Goal: Task Accomplishment & Management: Manage account settings

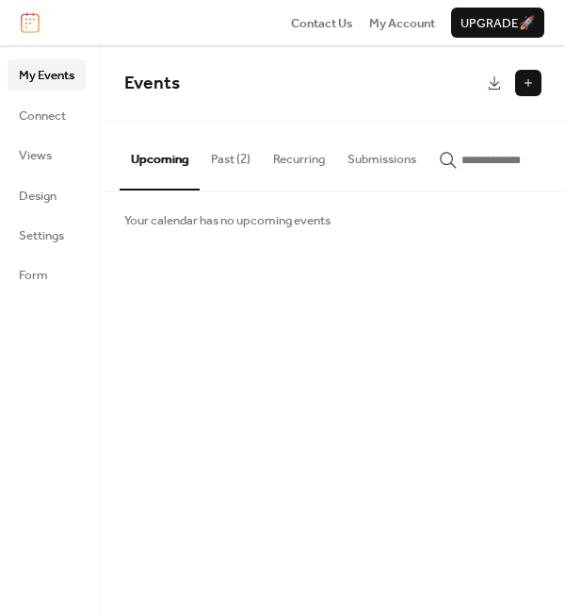
click at [232, 160] on button "Past (2)" at bounding box center [231, 155] width 62 height 66
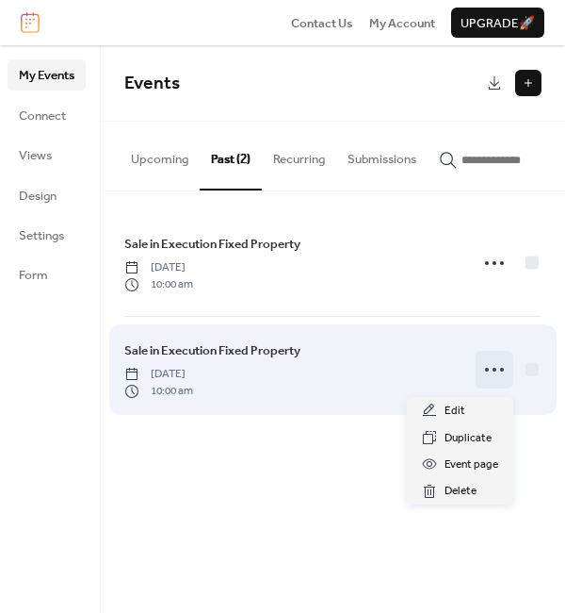
click at [488, 371] on circle at bounding box center [487, 370] width 4 height 4
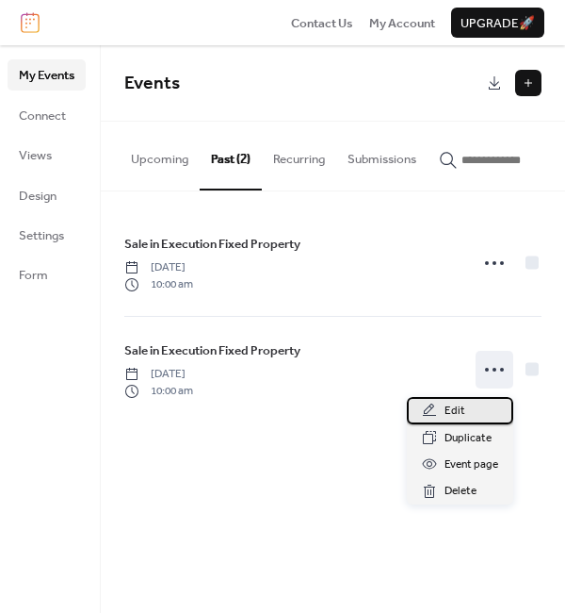
click at [447, 406] on span "Edit" at bounding box center [455, 410] width 21 height 19
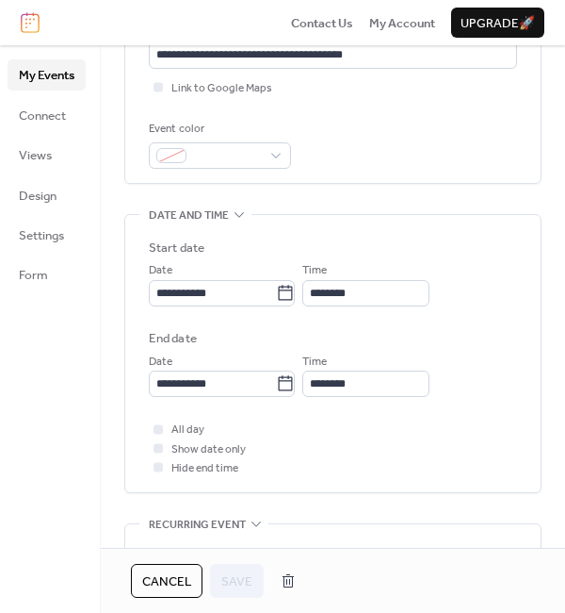
scroll to position [471, 0]
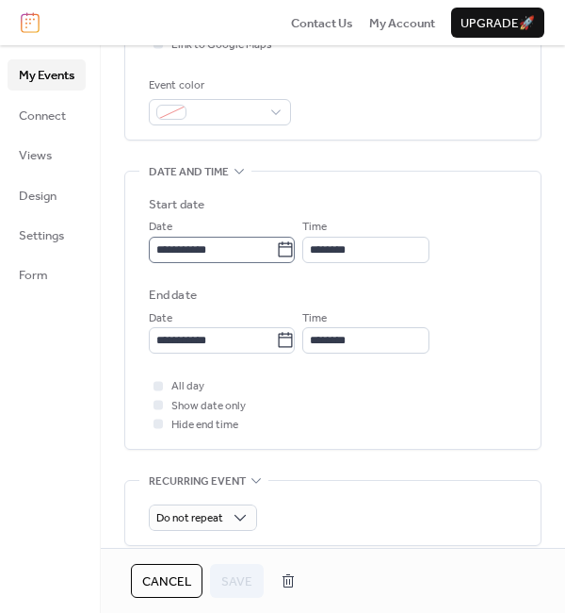
click at [295, 252] on icon at bounding box center [285, 249] width 19 height 19
click at [276, 252] on input "**********" at bounding box center [212, 250] width 127 height 26
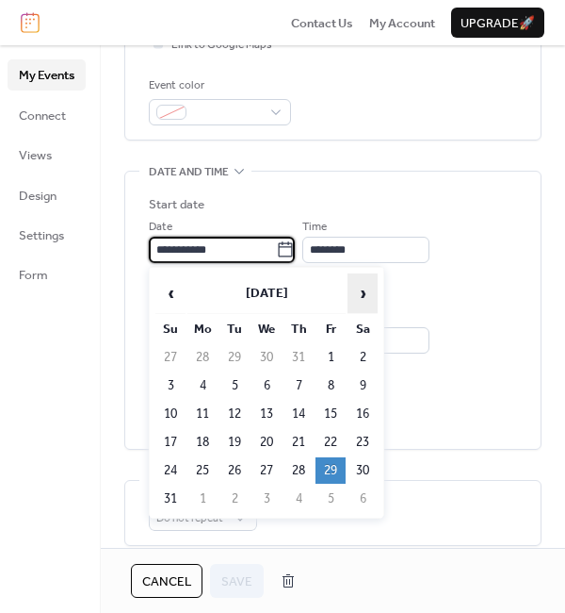
click at [368, 293] on span "›" at bounding box center [363, 293] width 28 height 38
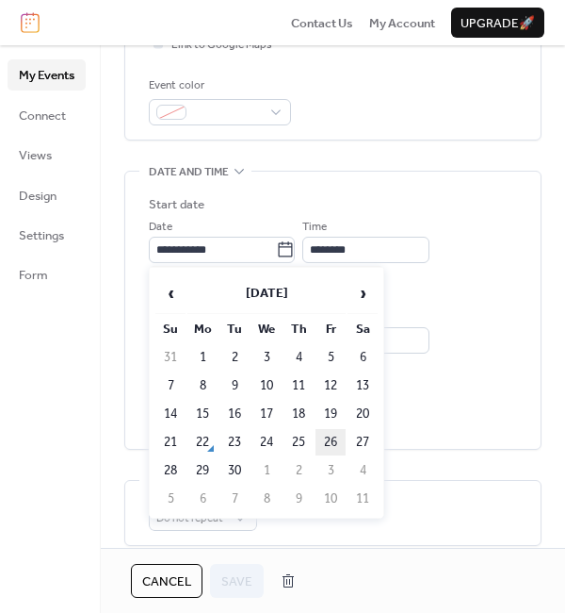
click at [332, 440] on td "26" at bounding box center [331, 442] width 30 height 26
type input "**********"
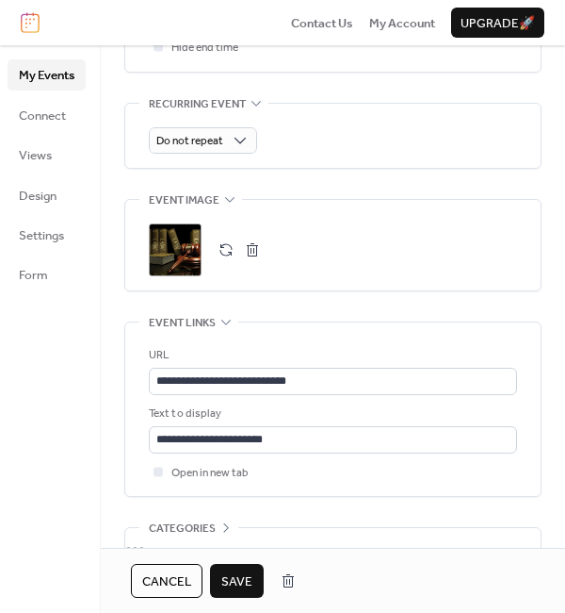
scroll to position [942, 0]
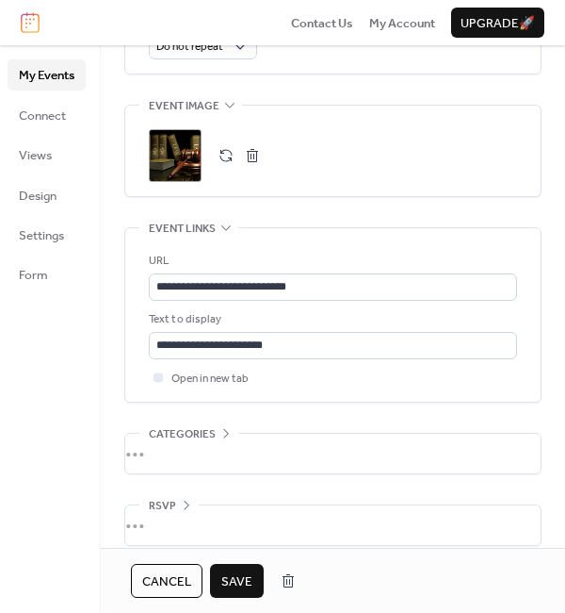
click at [241, 579] on span "Save" at bounding box center [236, 581] width 31 height 19
